Goal: Check status: Check status

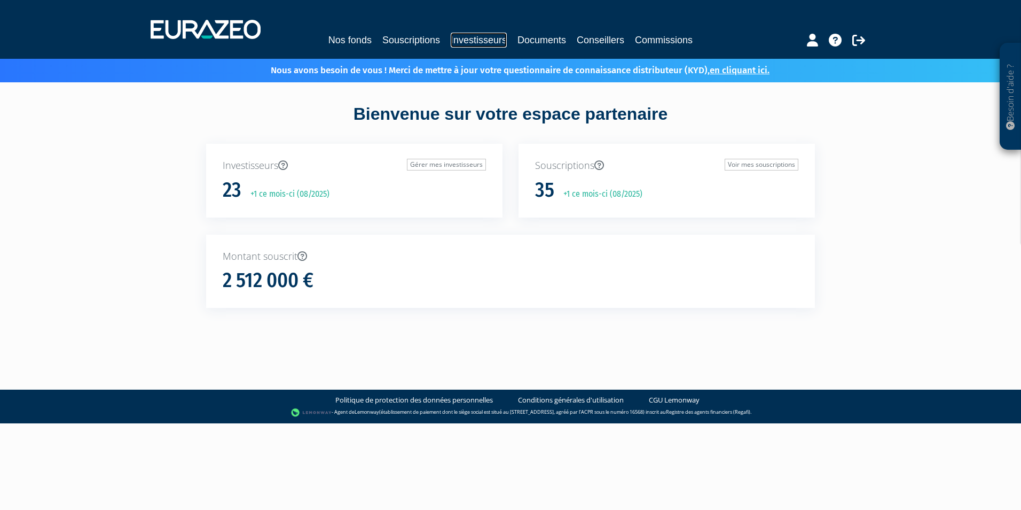
click at [478, 42] on link "Investisseurs" at bounding box center [479, 40] width 56 height 15
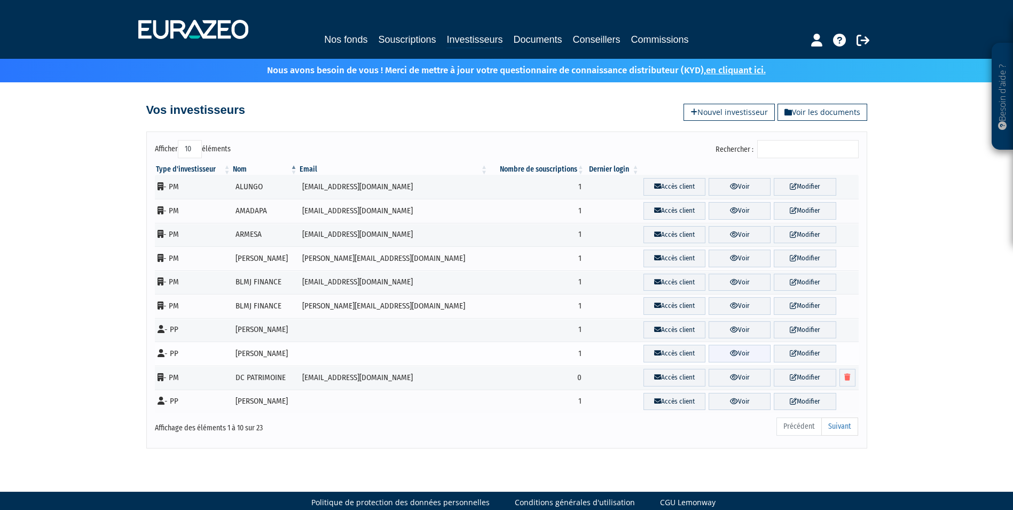
click at [712, 356] on link "Voir" at bounding box center [740, 354] width 62 height 18
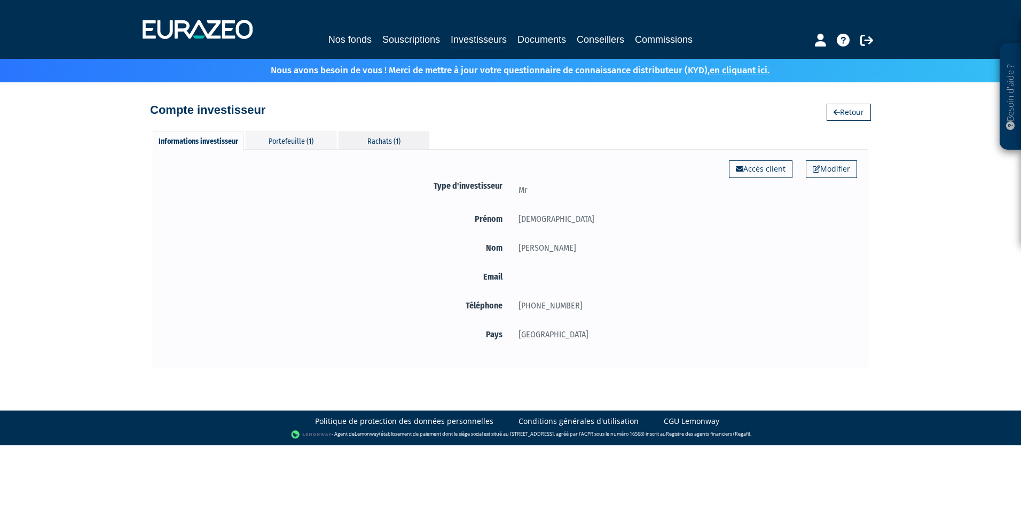
click at [369, 139] on div "Rachats (1)" at bounding box center [384, 140] width 91 height 18
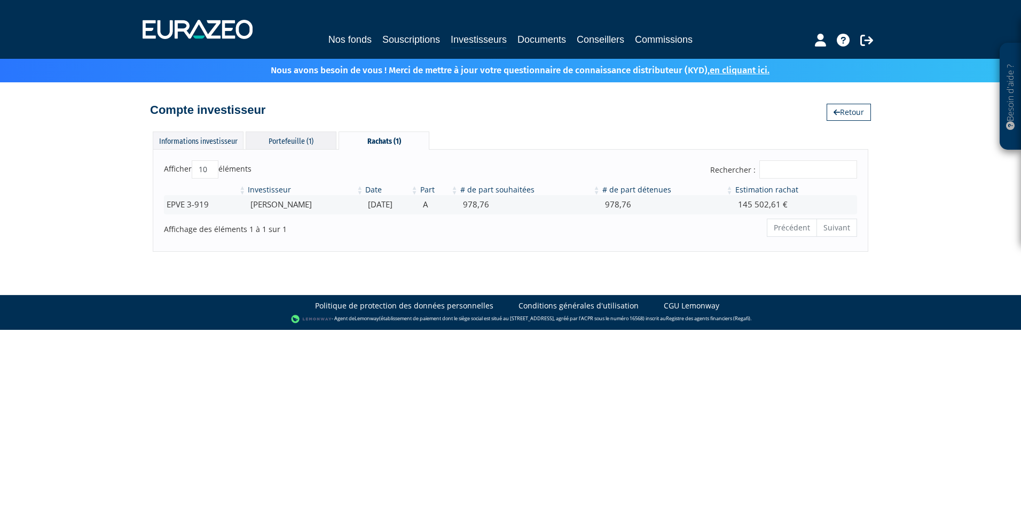
click at [309, 144] on div "Portefeuille (1)" at bounding box center [291, 140] width 91 height 18
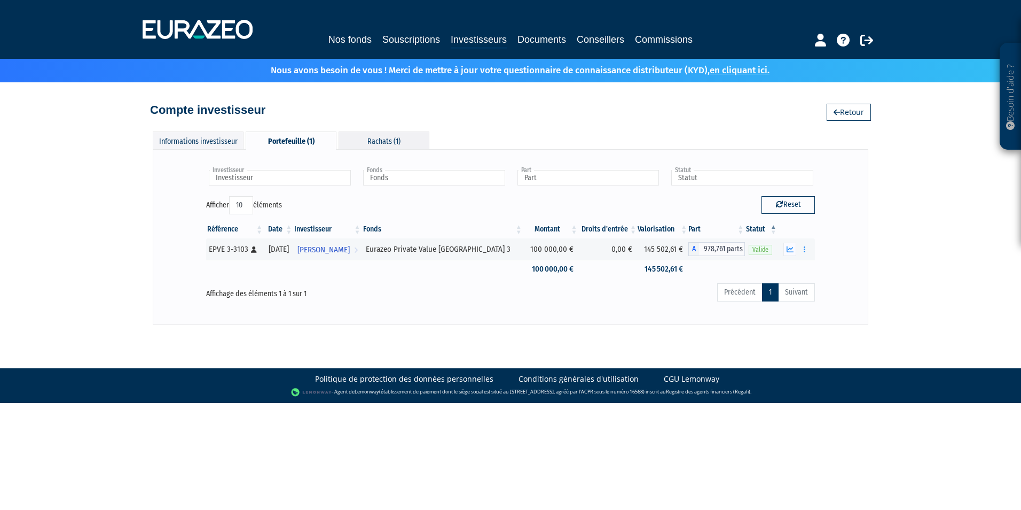
click at [411, 140] on div "Rachats (1)" at bounding box center [384, 140] width 91 height 18
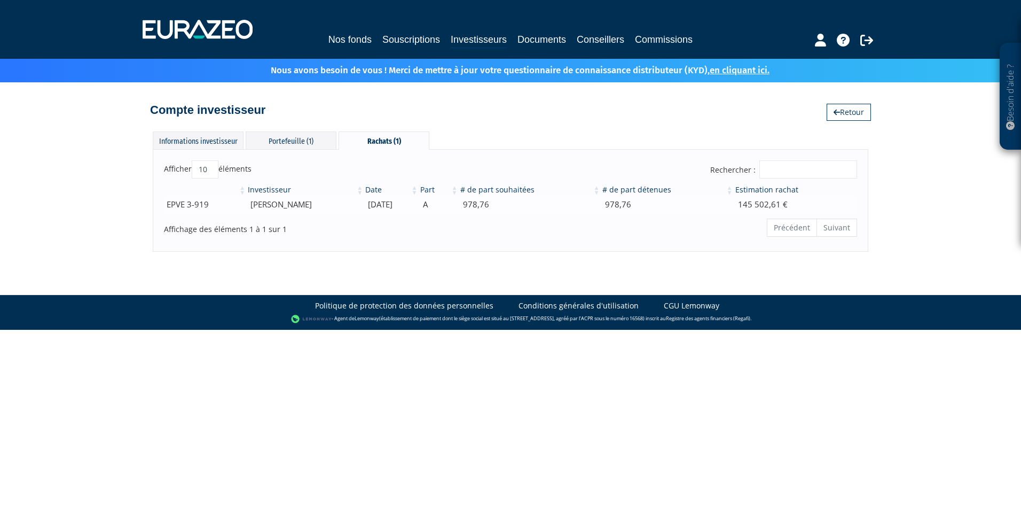
click at [373, 204] on td "[DATE]" at bounding box center [391, 204] width 54 height 19
click at [275, 205] on td "[PERSON_NAME]" at bounding box center [306, 204] width 118 height 19
click at [292, 144] on div "Portefeuille (1)" at bounding box center [291, 140] width 91 height 18
